Goal: Task Accomplishment & Management: Manage account settings

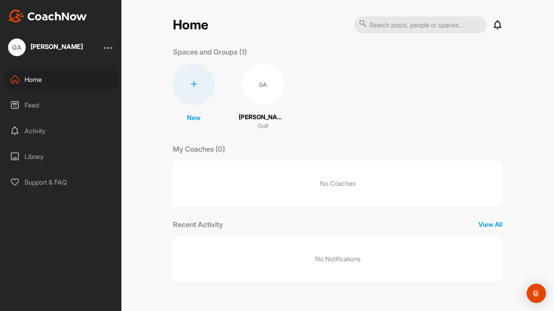
click at [109, 48] on div at bounding box center [109, 48] width 10 height 10
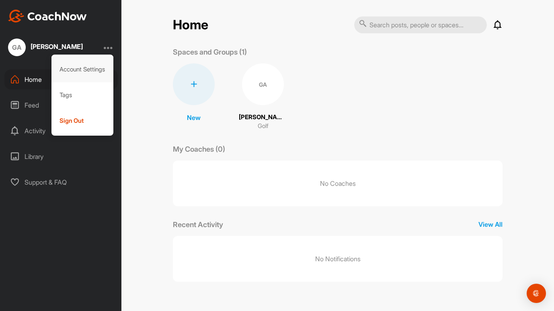
click at [98, 67] on div "Account Settings" at bounding box center [82, 70] width 62 height 26
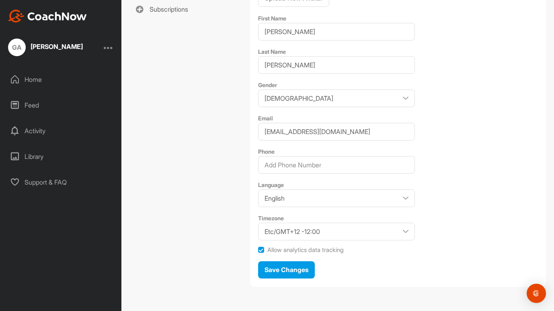
scroll to position [148, 0]
drag, startPoint x: 366, startPoint y: 134, endPoint x: 315, endPoint y: 129, distance: 50.9
click at [292, 130] on input "[EMAIL_ADDRESS][DOMAIN_NAME]" at bounding box center [336, 132] width 157 height 18
click at [367, 134] on input "[EMAIL_ADDRESS][DOMAIN_NAME]" at bounding box center [336, 132] width 157 height 18
drag, startPoint x: 367, startPoint y: 133, endPoint x: 250, endPoint y: 136, distance: 116.5
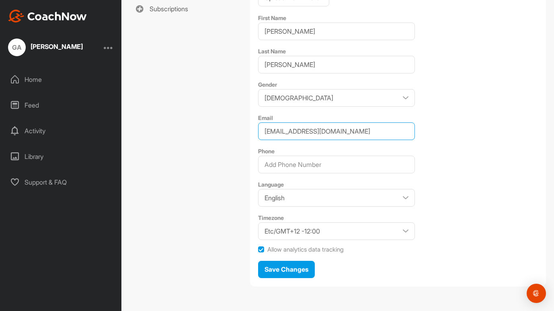
click at [258, 136] on input "[EMAIL_ADDRESS][DOMAIN_NAME]" at bounding box center [336, 132] width 157 height 18
type input "[EMAIL_ADDRESS][DOMAIN_NAME]"
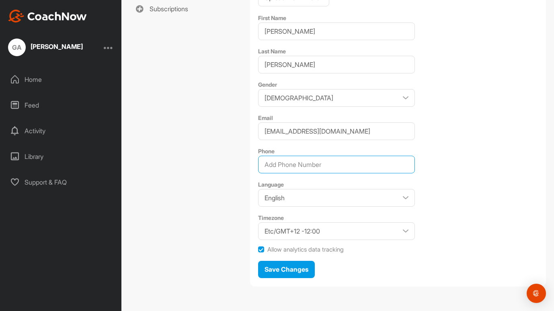
type input "0409902214"
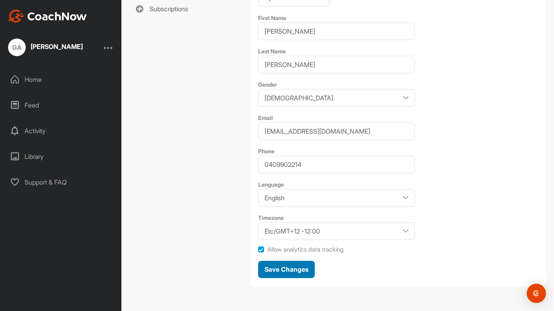
click at [296, 269] on span "Save Changes" at bounding box center [286, 270] width 44 height 8
click at [294, 267] on span "Save Changes" at bounding box center [286, 270] width 44 height 8
click at [190, 140] on div "Profile Password Notifications Tags Subscriptions" at bounding box center [185, 102] width 112 height 382
click at [33, 80] on div "Home" at bounding box center [60, 80] width 113 height 20
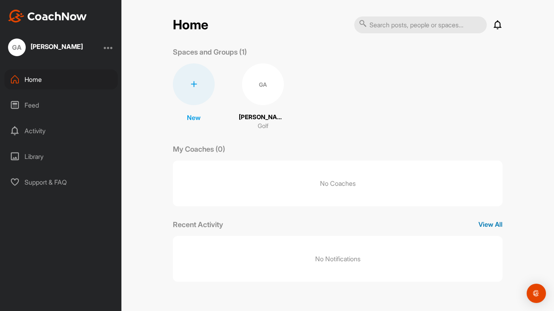
click at [491, 224] on p "View All" at bounding box center [490, 225] width 24 height 10
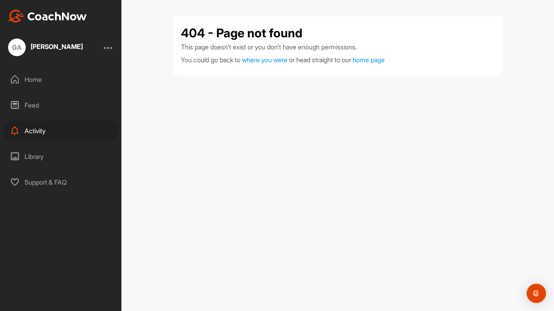
click at [35, 81] on div "Home" at bounding box center [60, 80] width 113 height 20
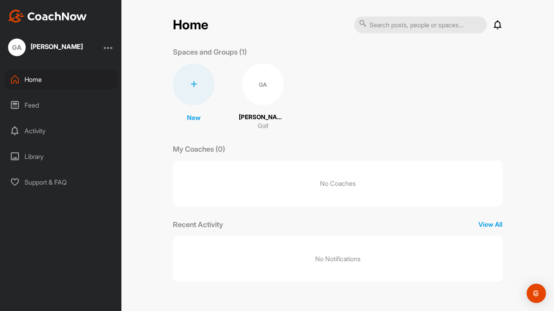
click at [260, 115] on p "[PERSON_NAME]" at bounding box center [263, 117] width 48 height 9
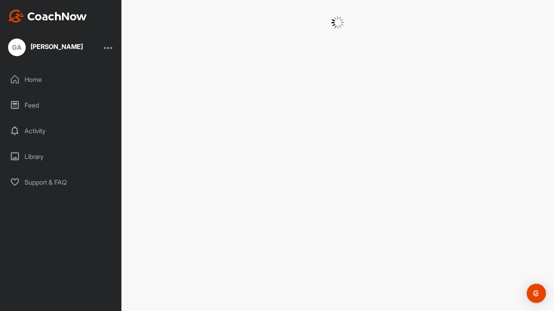
click at [260, 115] on div at bounding box center [337, 155] width 432 height 311
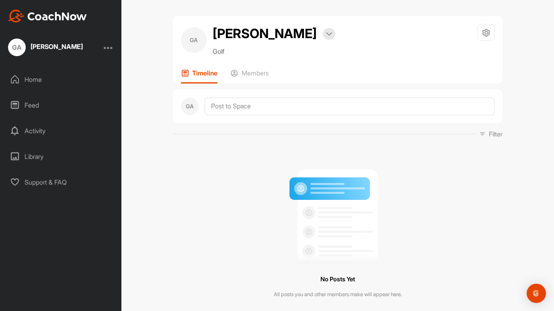
click at [35, 82] on div "Home" at bounding box center [60, 80] width 113 height 20
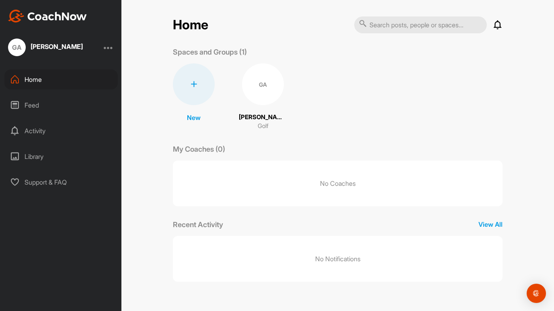
click at [28, 108] on div "Feed" at bounding box center [60, 105] width 113 height 20
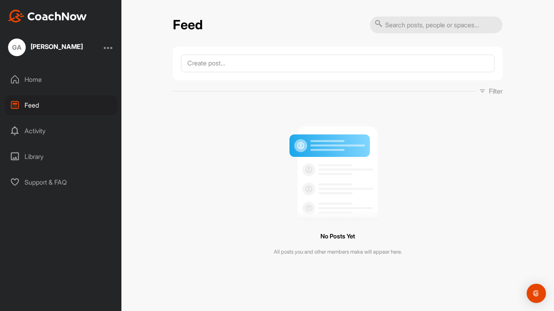
click at [39, 131] on div "Activity" at bounding box center [60, 131] width 113 height 20
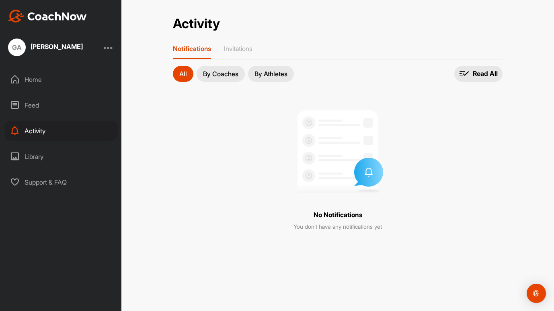
click at [31, 158] on div "Library" at bounding box center [60, 157] width 113 height 20
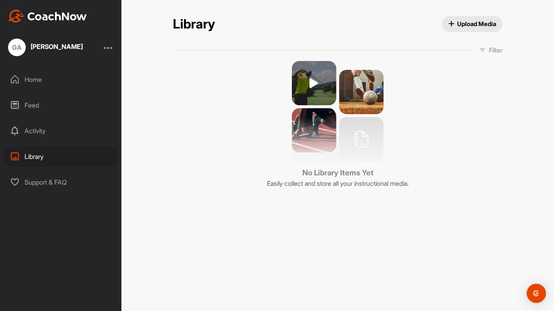
click at [38, 181] on div "Support & FAQ" at bounding box center [60, 182] width 113 height 20
